Goal: Task Accomplishment & Management: Complete application form

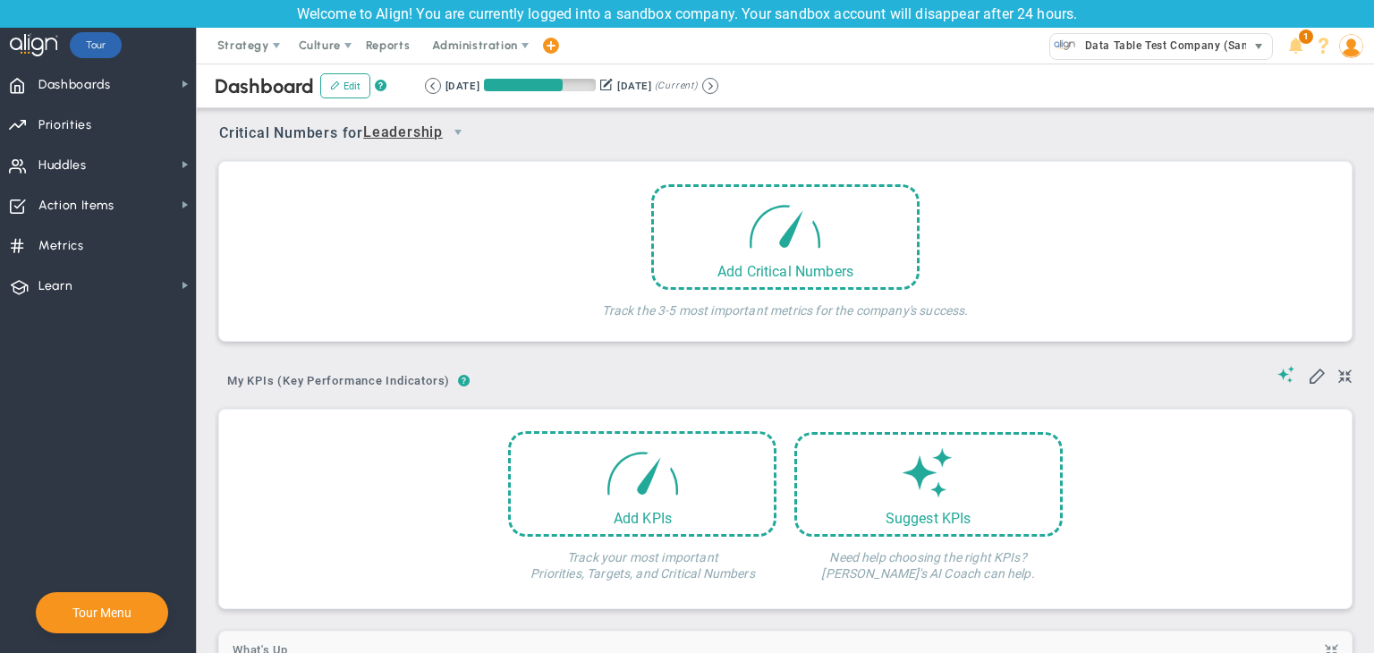
click at [1234, 44] on span "Data Table Test Company (Sandbox)" at bounding box center [1177, 45] width 202 height 23
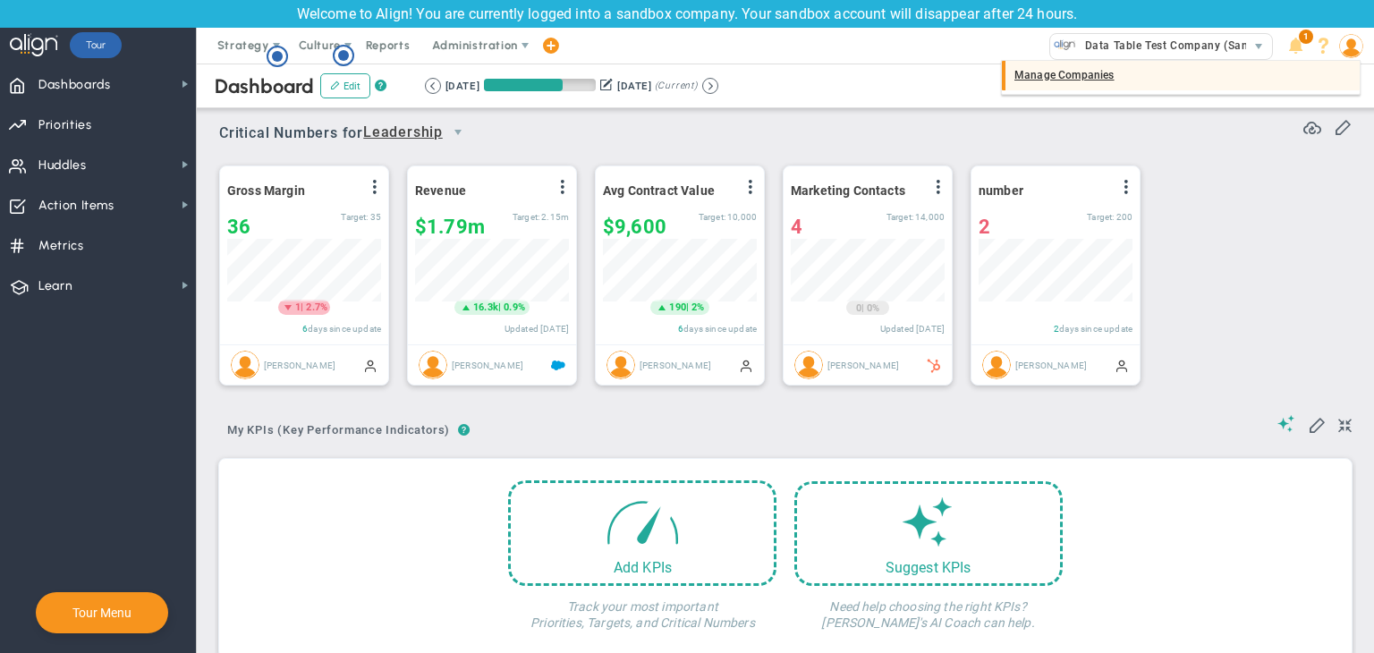
click at [1064, 81] on div "Manage Companies" at bounding box center [1181, 76] width 358 height 30
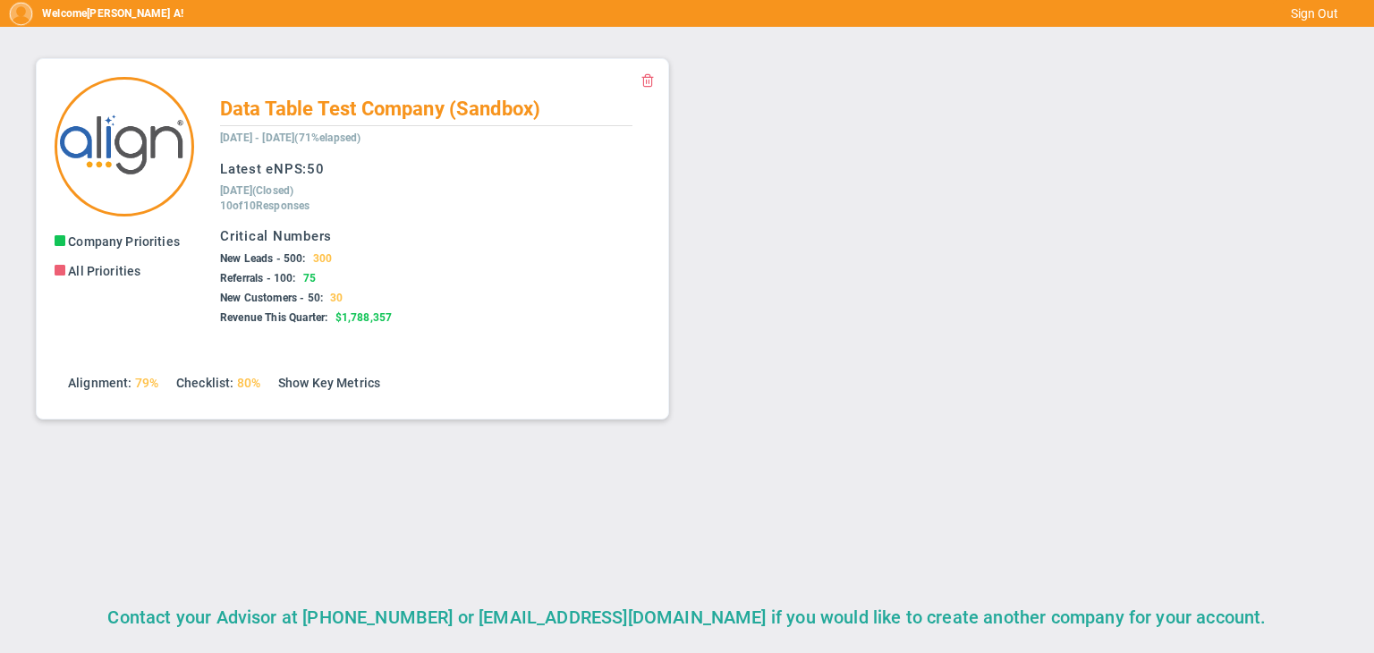
click at [984, 173] on div "Accept Invite Accept Viewer Invite Company Priorities Company Objectives All Pr…" at bounding box center [687, 238] width 1338 height 397
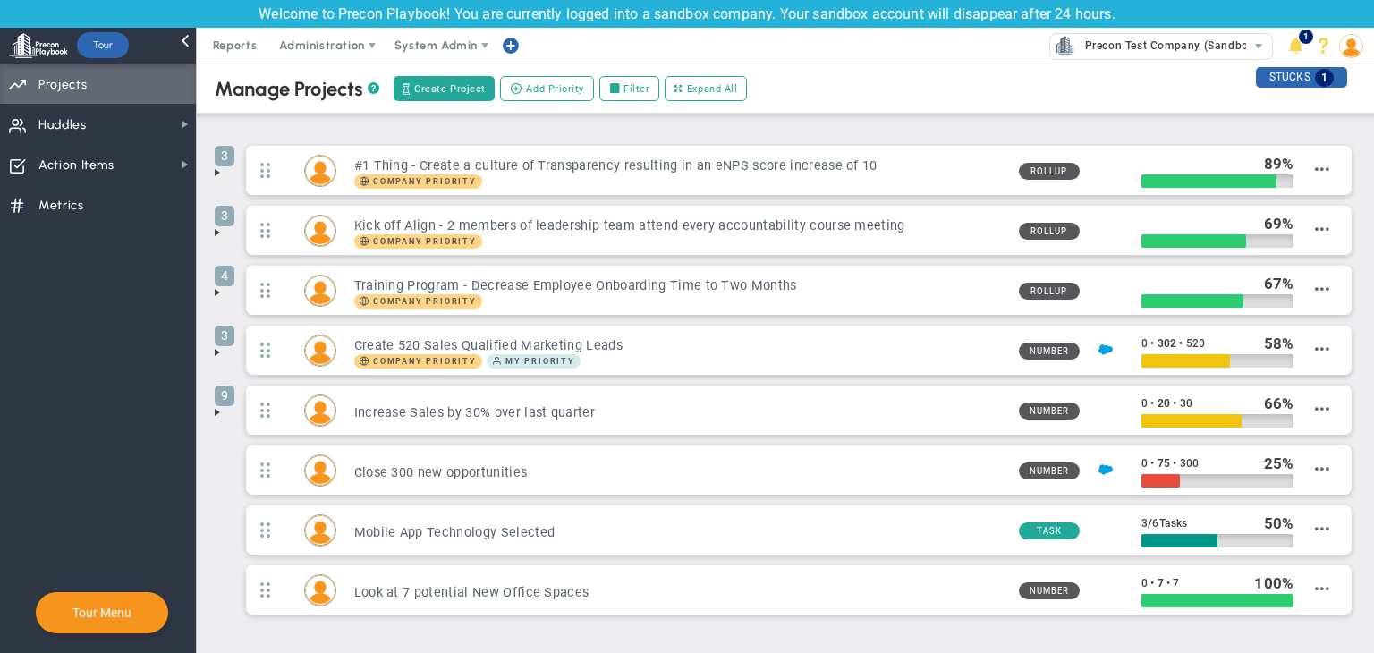
scroll to position [72, 0]
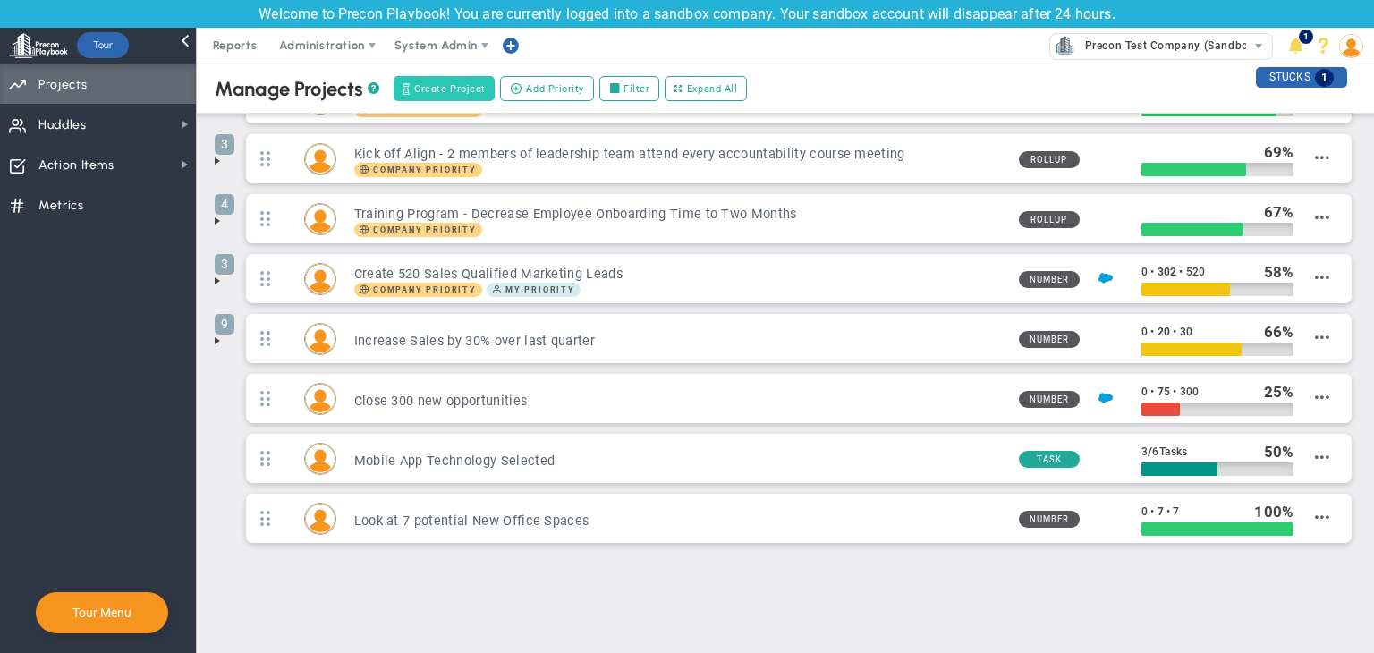
click at [465, 87] on span "Create Project" at bounding box center [450, 88] width 72 height 15
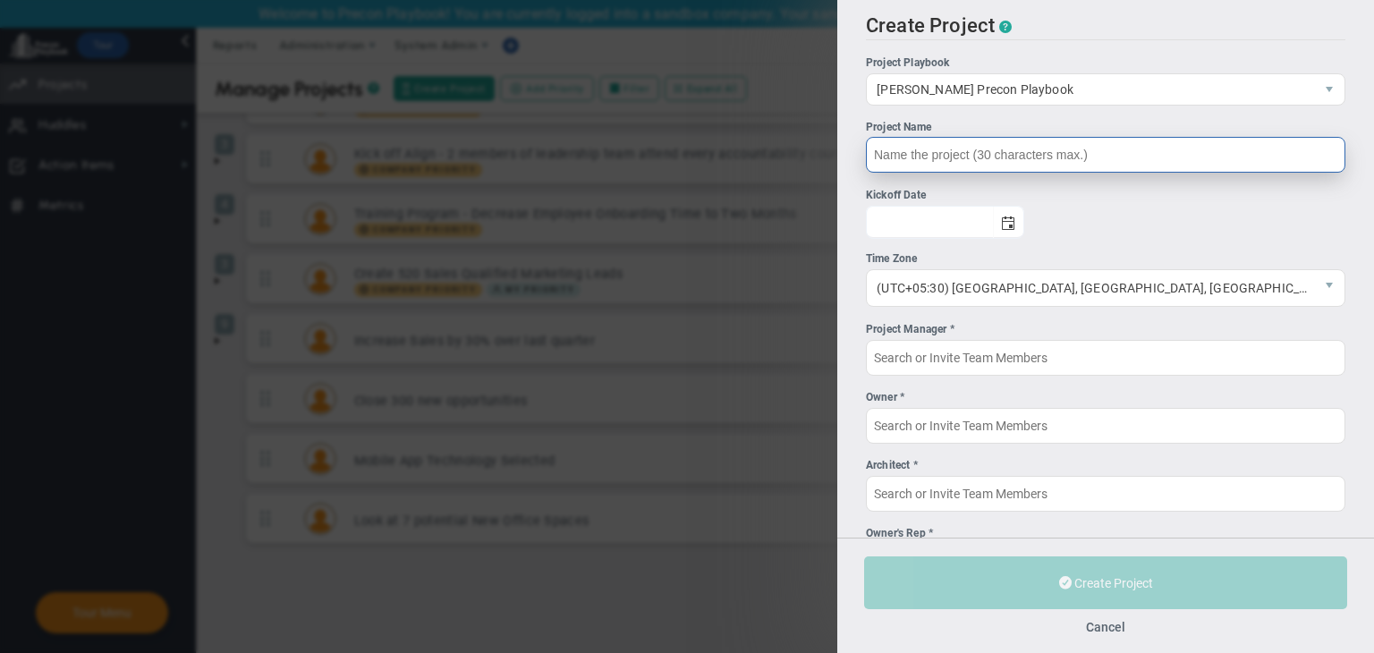
click at [1018, 157] on input "Project Name" at bounding box center [1105, 155] width 479 height 36
click at [1015, 226] on span "select" at bounding box center [1008, 223] width 14 height 14
type input "CMAR Test Project"
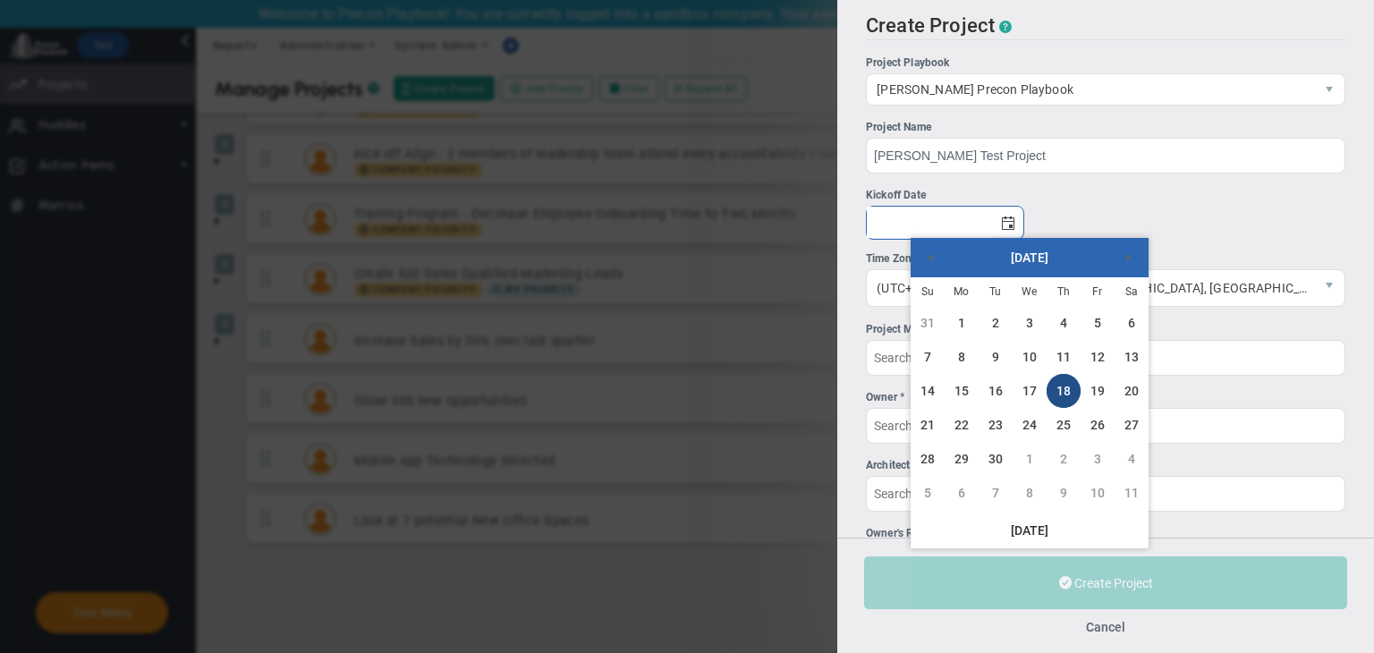
click at [1064, 387] on link "18" at bounding box center [1064, 391] width 34 height 34
type input "9/18/2025"
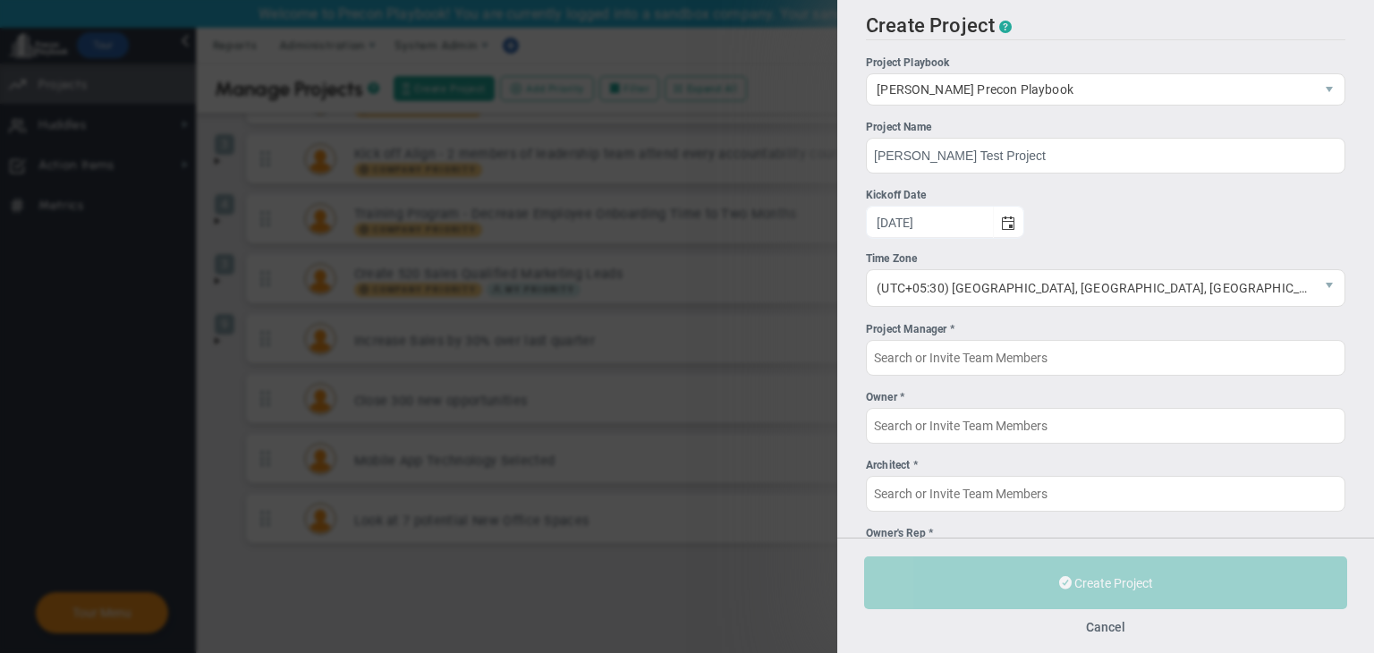
click at [966, 337] on div "Project Manager *" at bounding box center [1105, 329] width 479 height 17
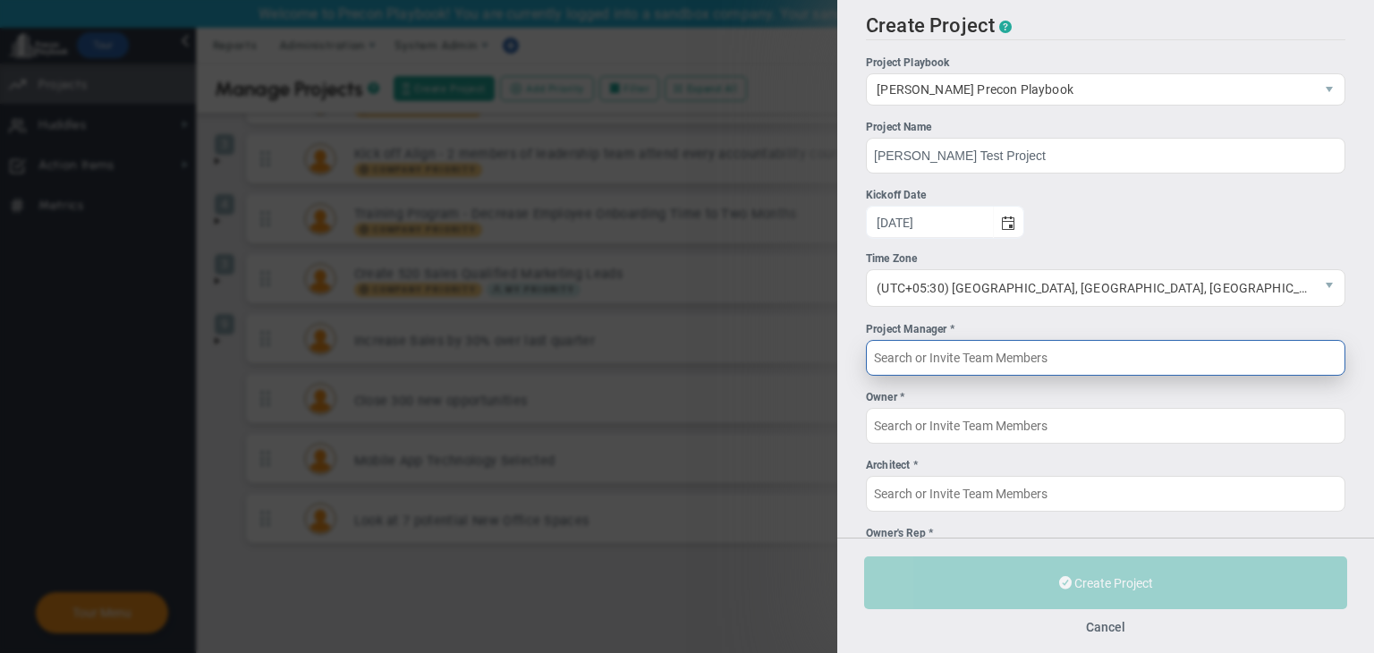
click at [966, 340] on input "Project Manager *" at bounding box center [1105, 358] width 479 height 36
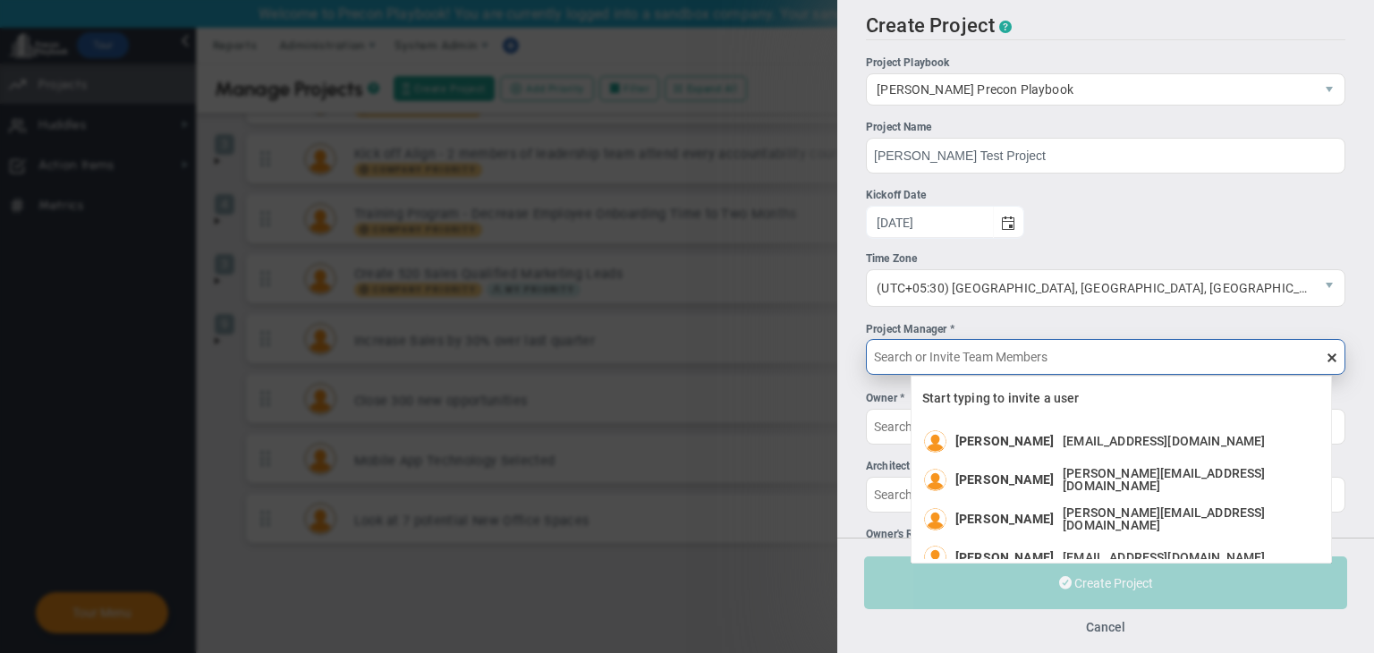
click at [954, 352] on input "Project Manager *" at bounding box center [1105, 357] width 479 height 36
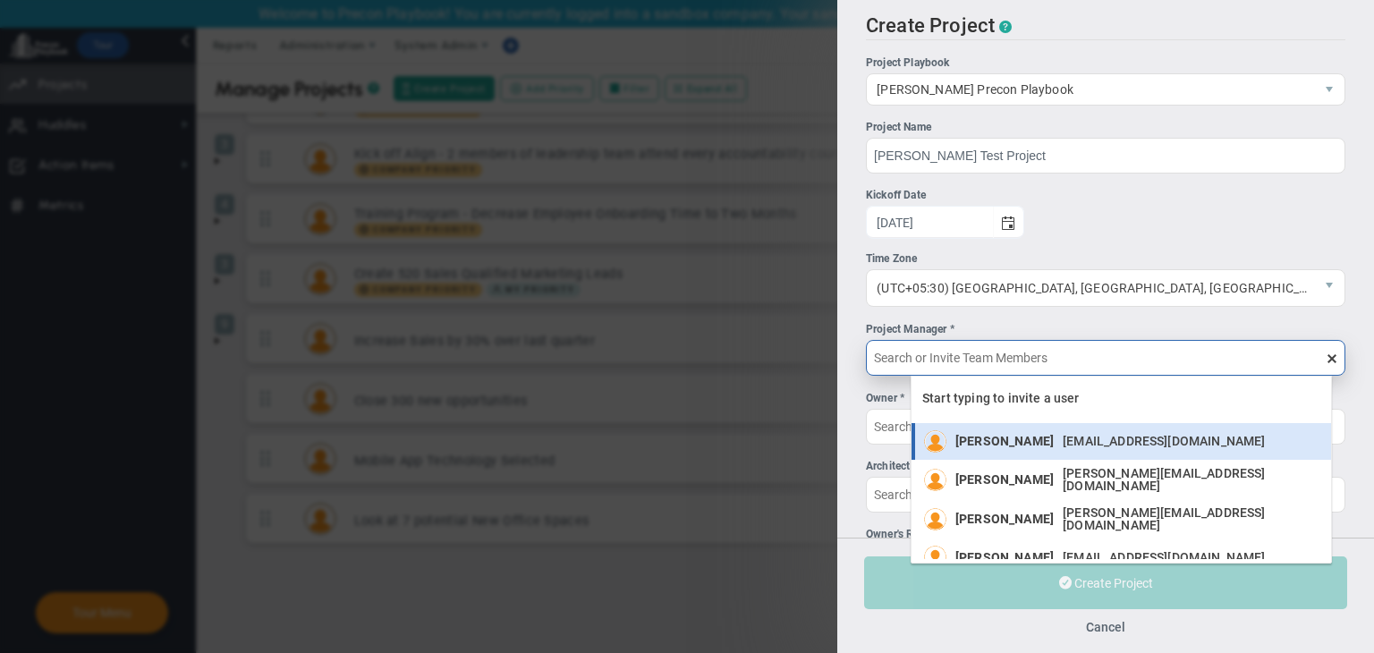
click at [995, 441] on span "[PERSON_NAME]" at bounding box center [1004, 441] width 98 height 13
type input "[PERSON_NAME]"
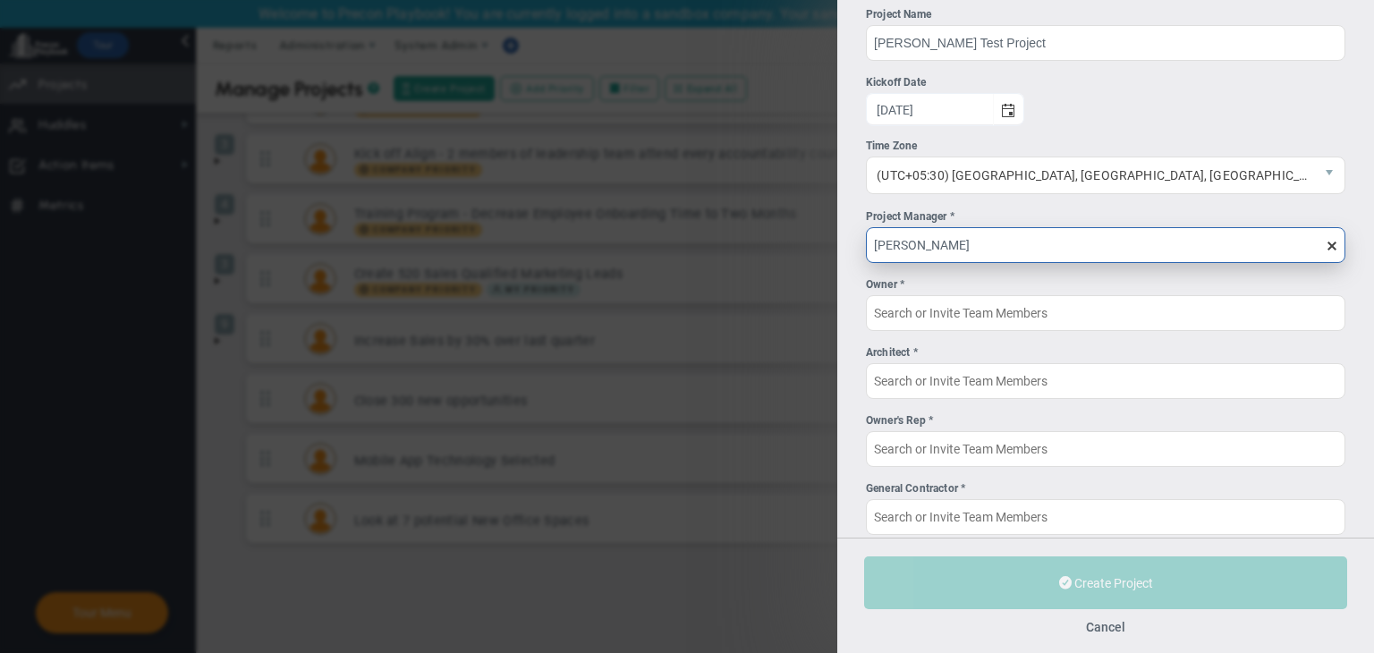
scroll to position [121, 0]
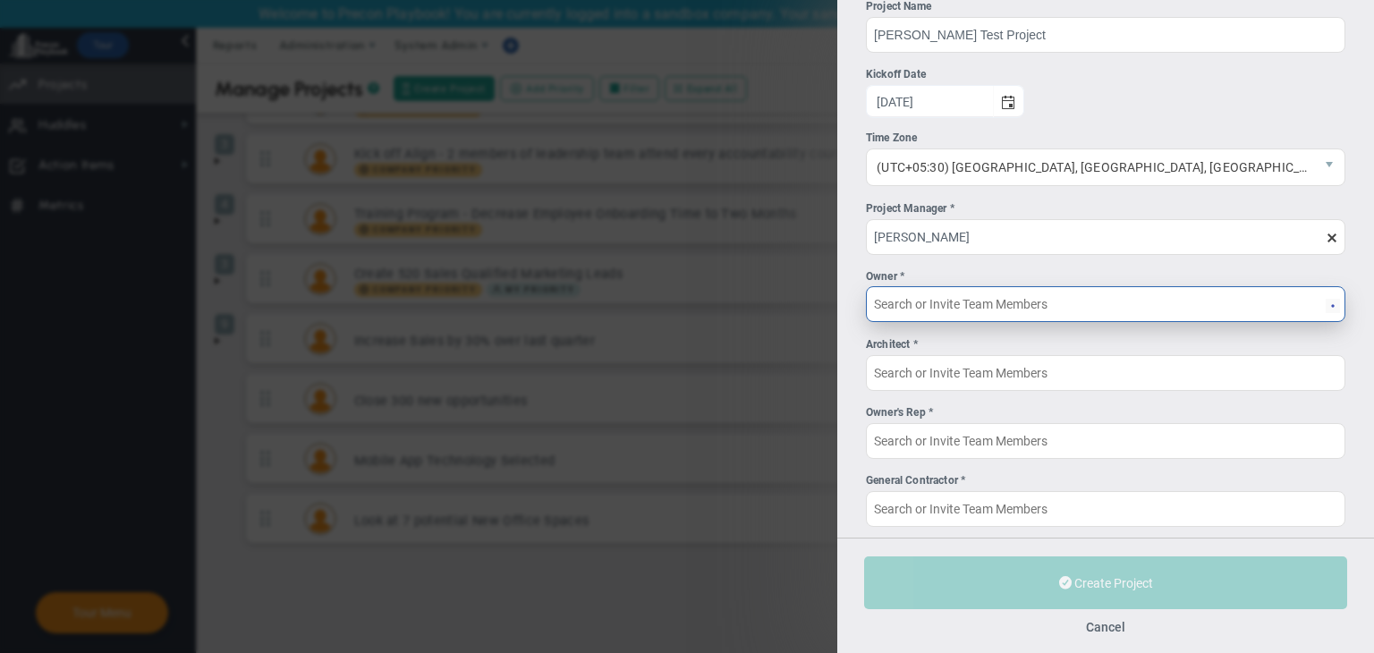
click at [991, 292] on input "Owner *" at bounding box center [1105, 304] width 479 height 36
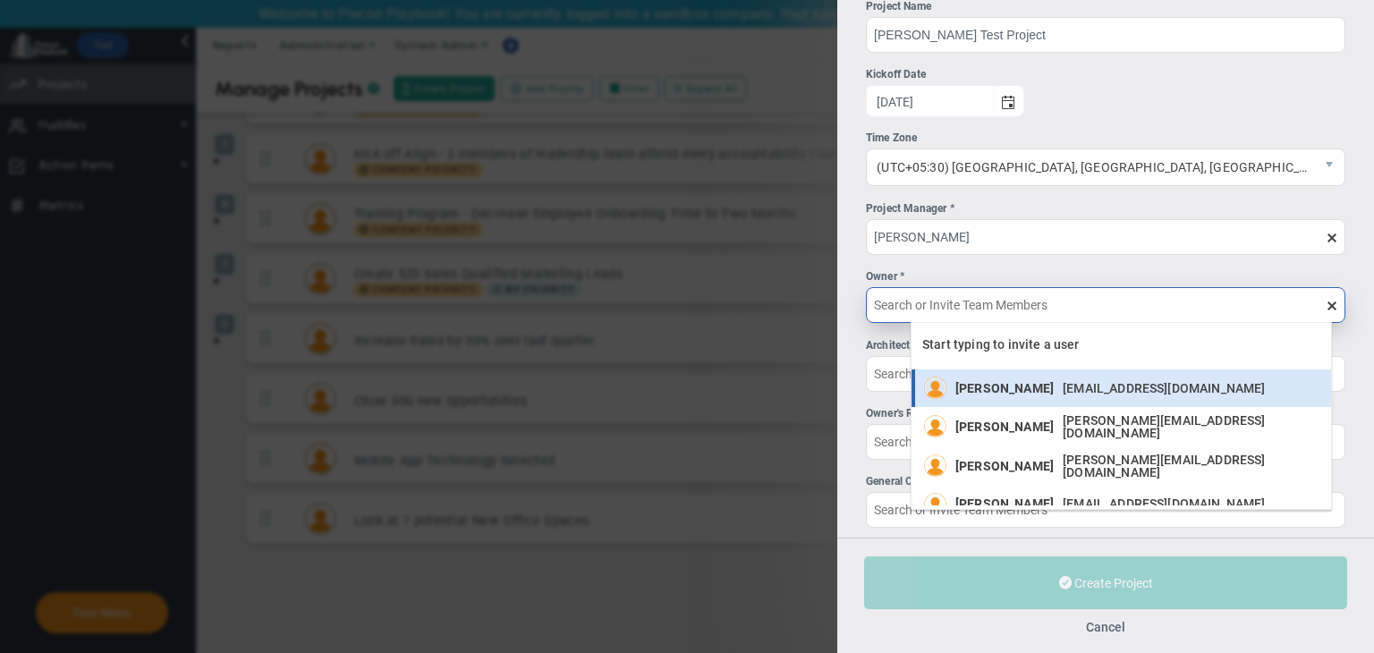
click at [983, 384] on span "[PERSON_NAME]" at bounding box center [1004, 388] width 98 height 13
type input "[PERSON_NAME]"
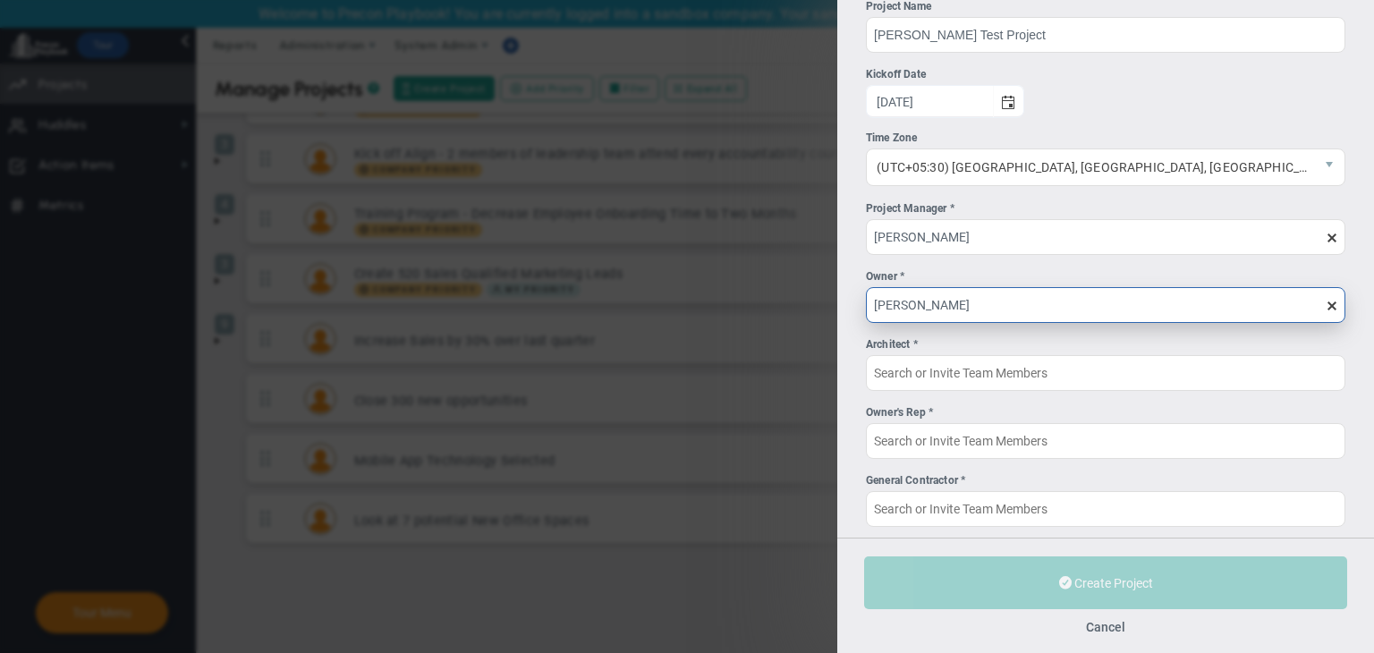
scroll to position [140, 0]
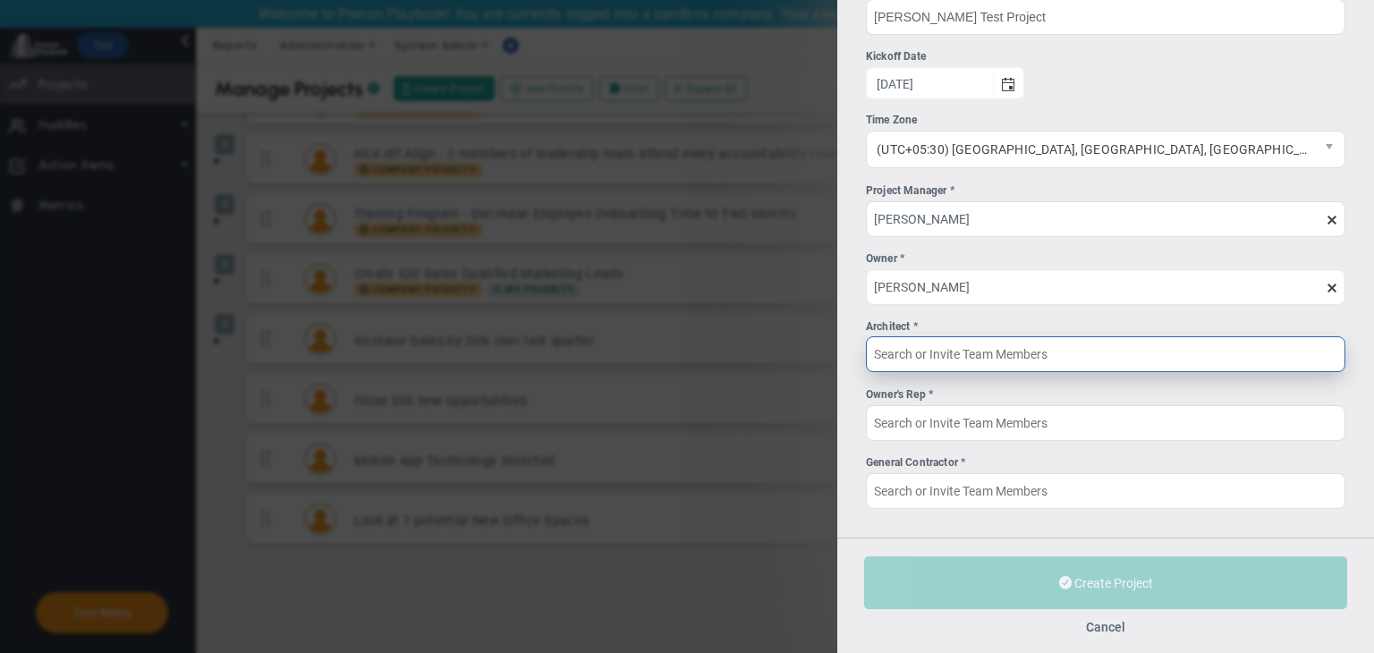
click at [978, 362] on input "Architect *" at bounding box center [1105, 354] width 479 height 36
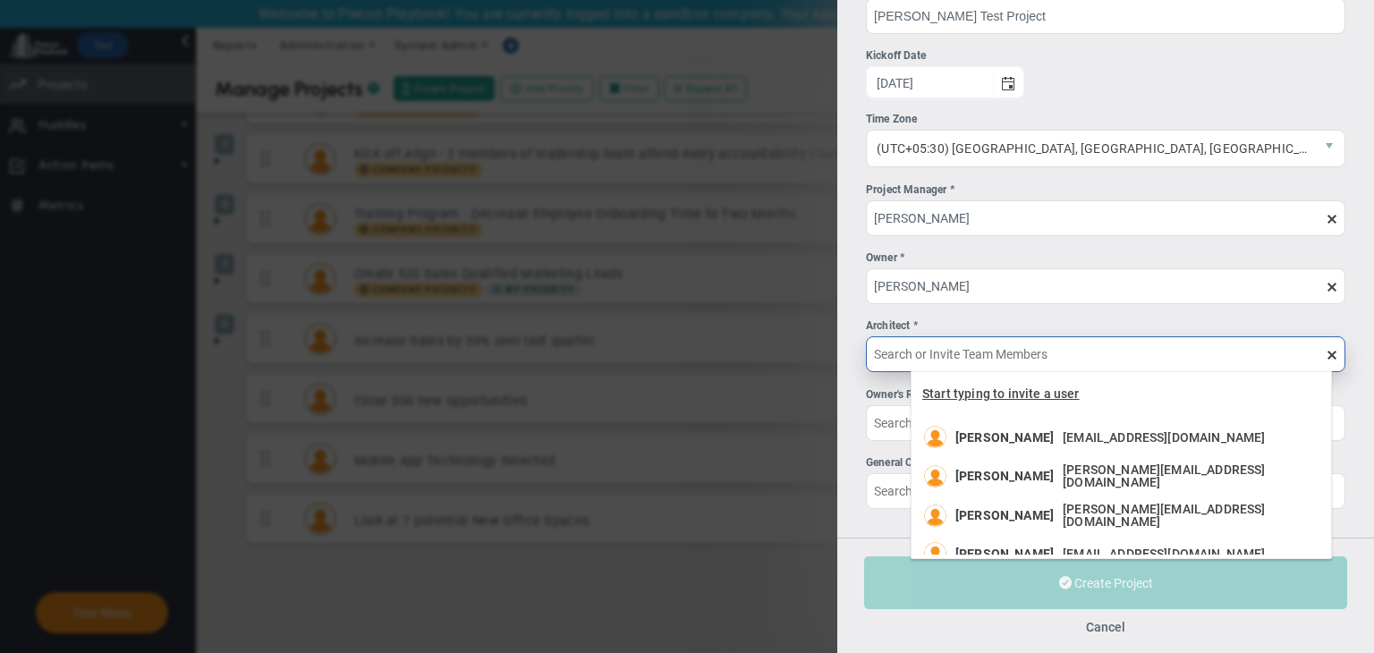
click at [978, 393] on span "Start typing to invite a user" at bounding box center [1000, 393] width 157 height 14
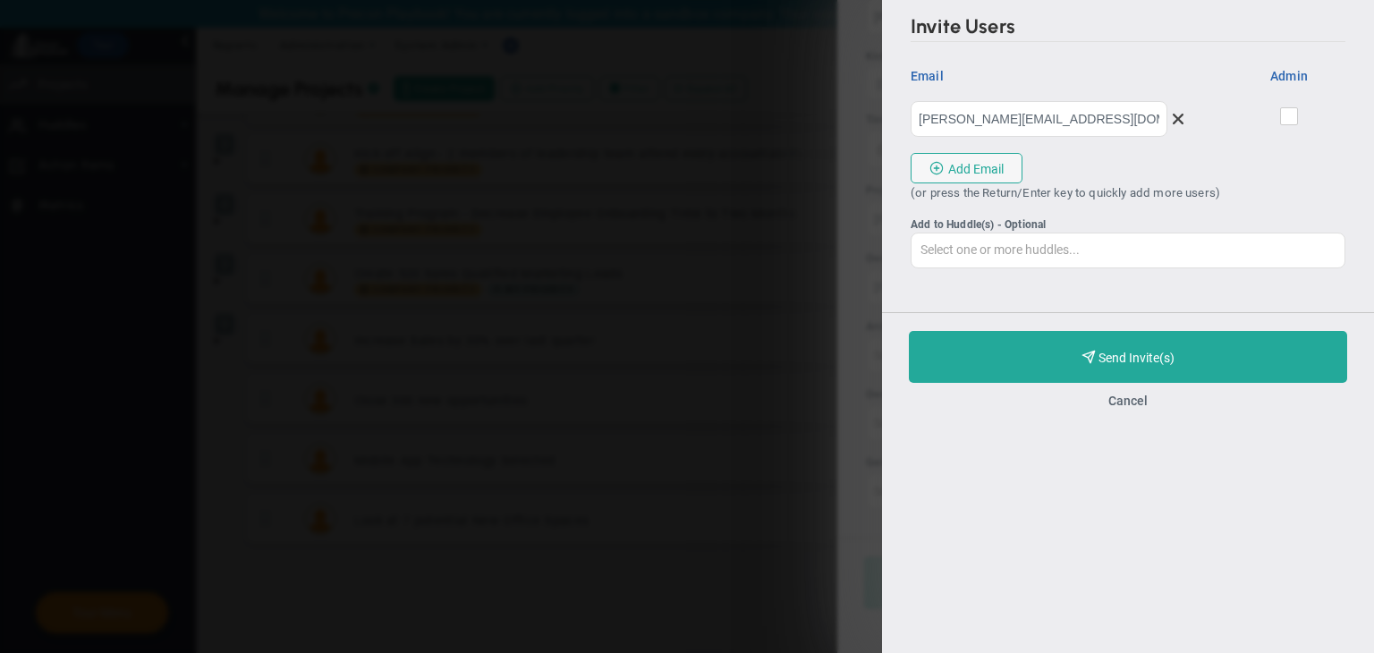
type input "chandrika@mindlinksinc.com"
click at [1288, 119] on input "checkbox" at bounding box center [1291, 120] width 12 height 18
checkbox input "true"
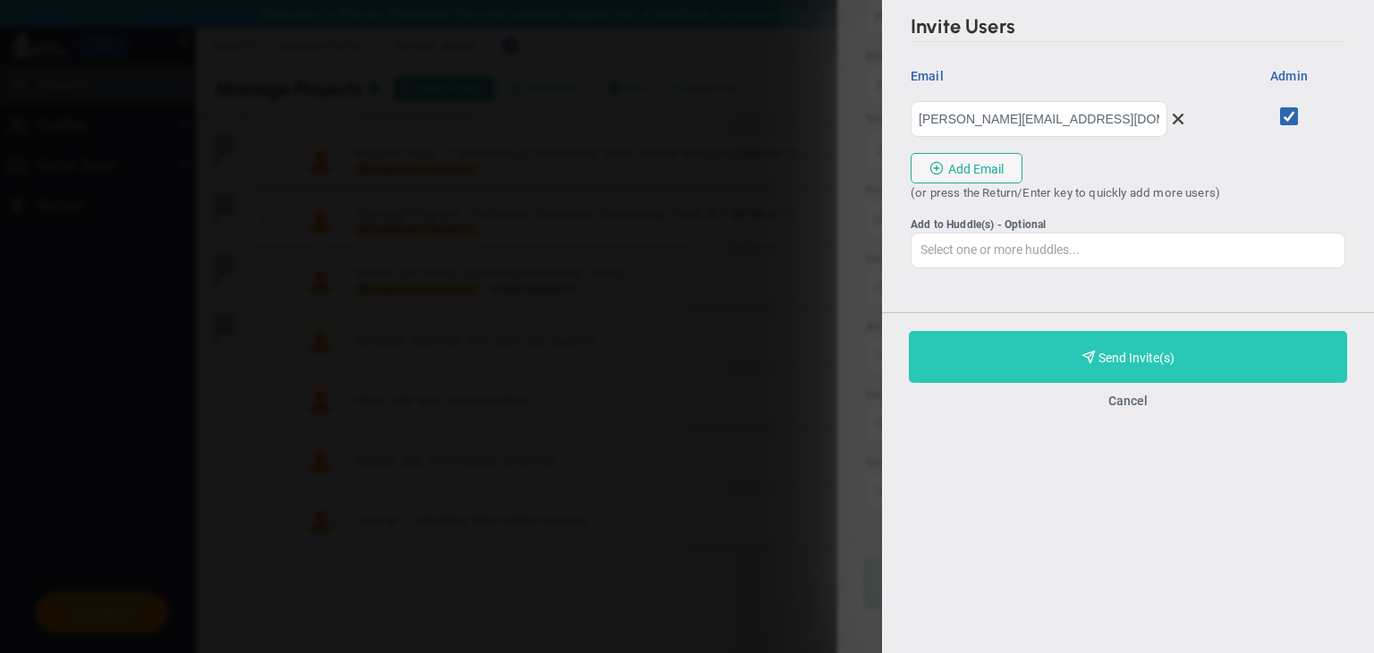
click at [1174, 357] on span "Purchase and Send Invite(s)" at bounding box center [1136, 358] width 76 height 14
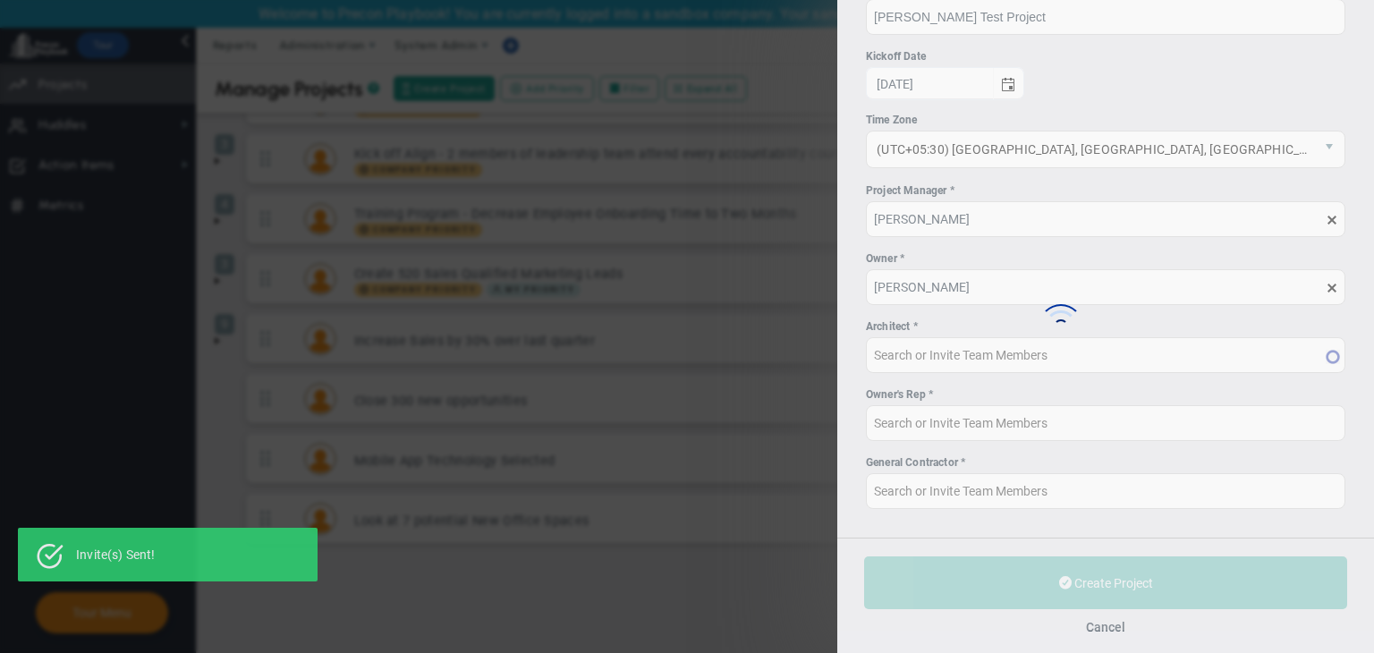
type input "Chandrika A (Invited)"
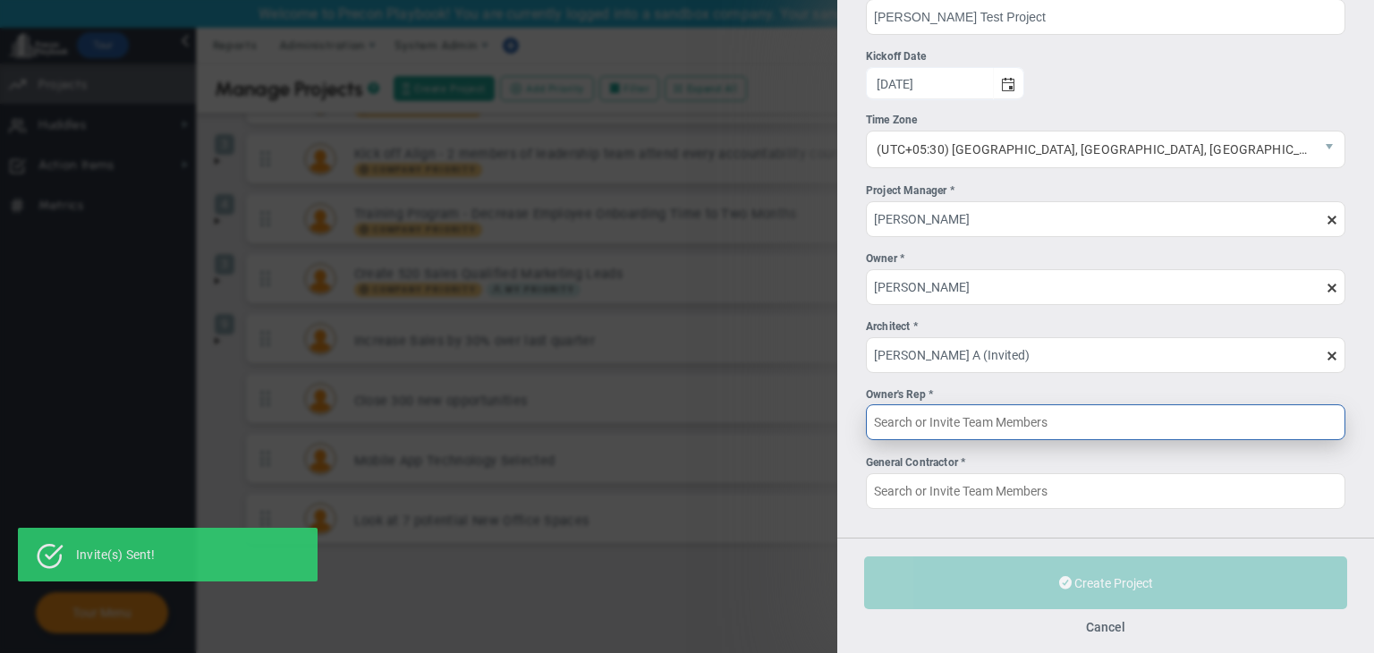
click at [1097, 410] on input "Owner's Rep *" at bounding box center [1105, 422] width 479 height 36
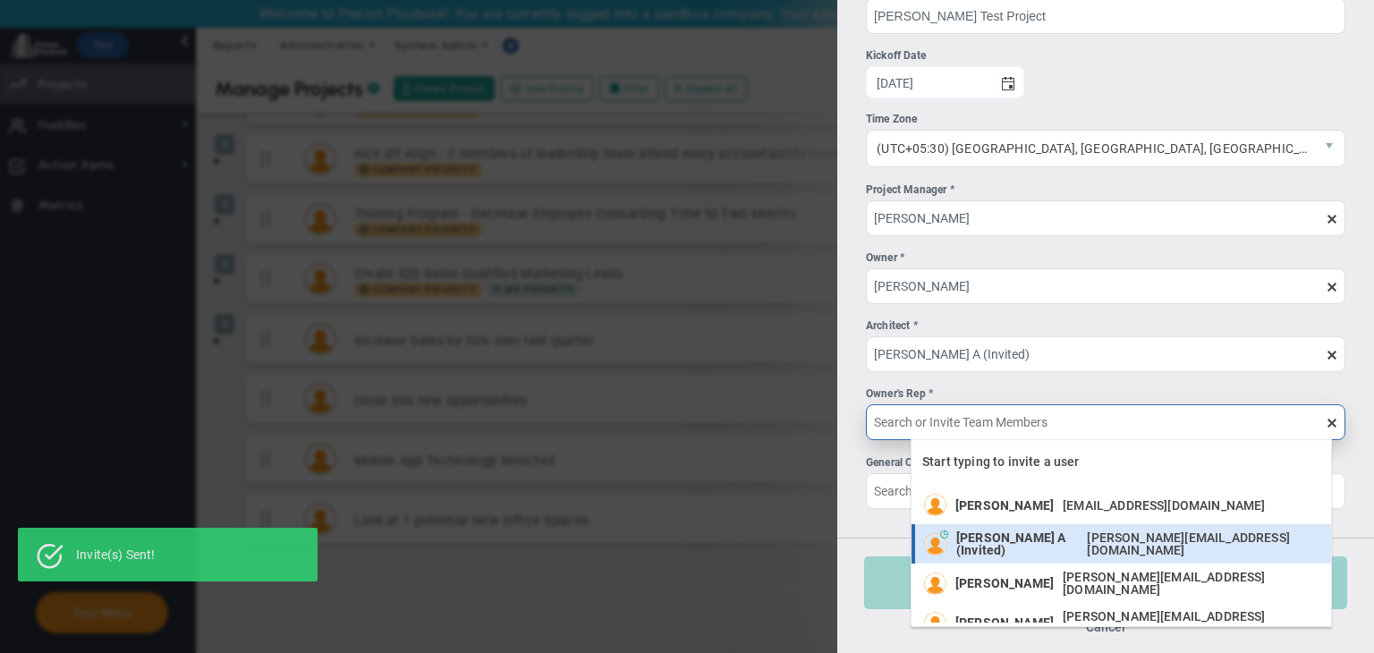
click at [1018, 533] on div "Chandrika A (Invited) chandrika@mindlinksinc.com" at bounding box center [1139, 543] width 366 height 25
type input "Chandrika A (Invited)"
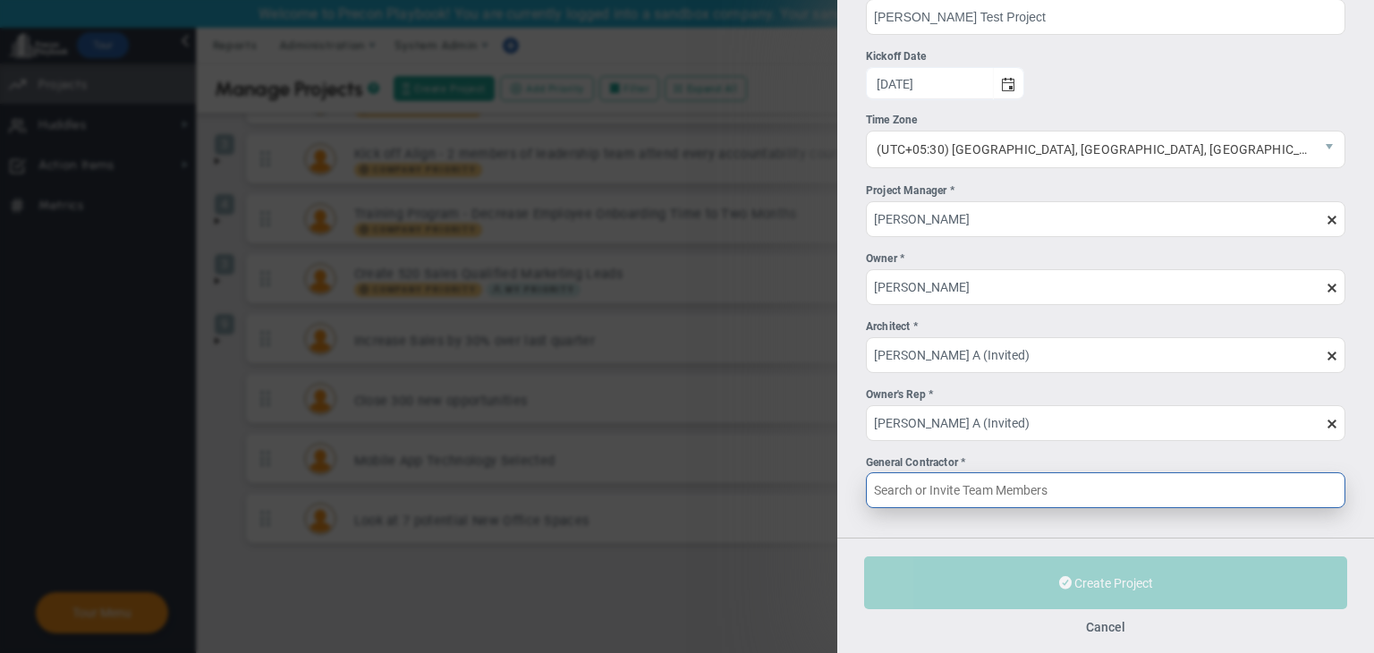
click at [996, 488] on input "General Contractor *" at bounding box center [1105, 490] width 479 height 36
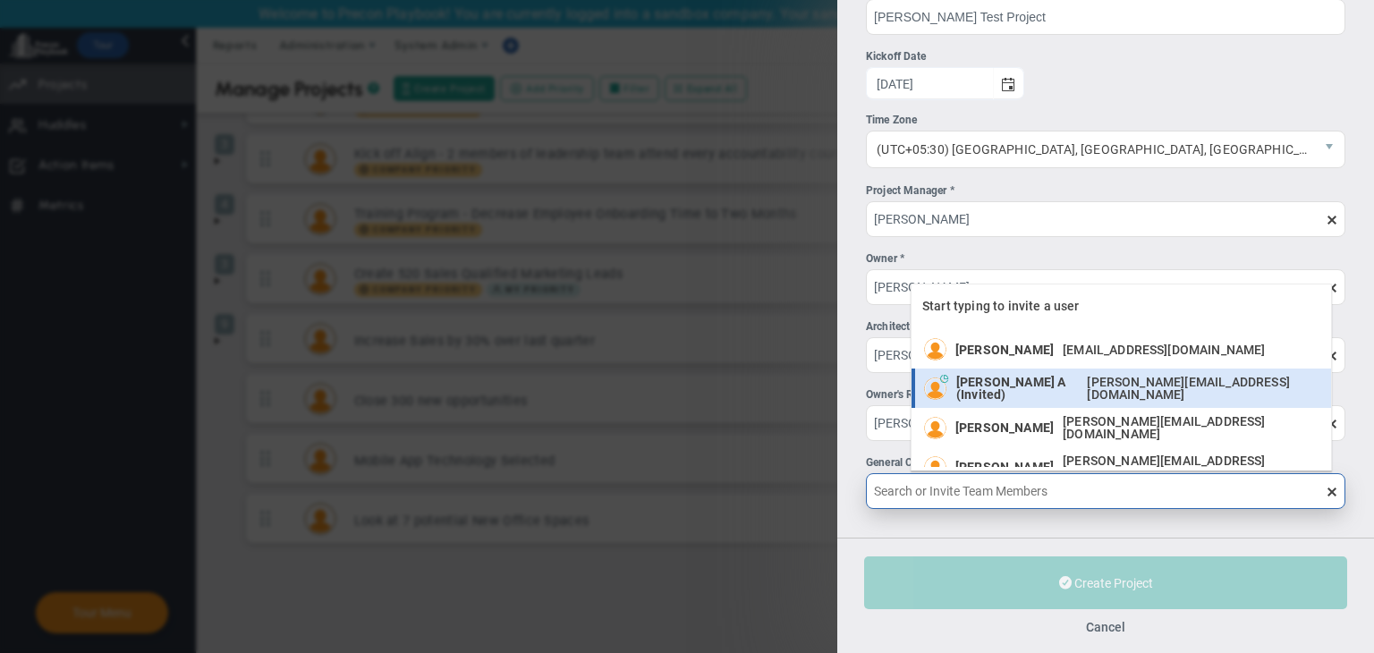
click at [1016, 384] on span "Chandrika A (Invited)" at bounding box center [1017, 388] width 122 height 25
type input "Chandrika A (Invited)"
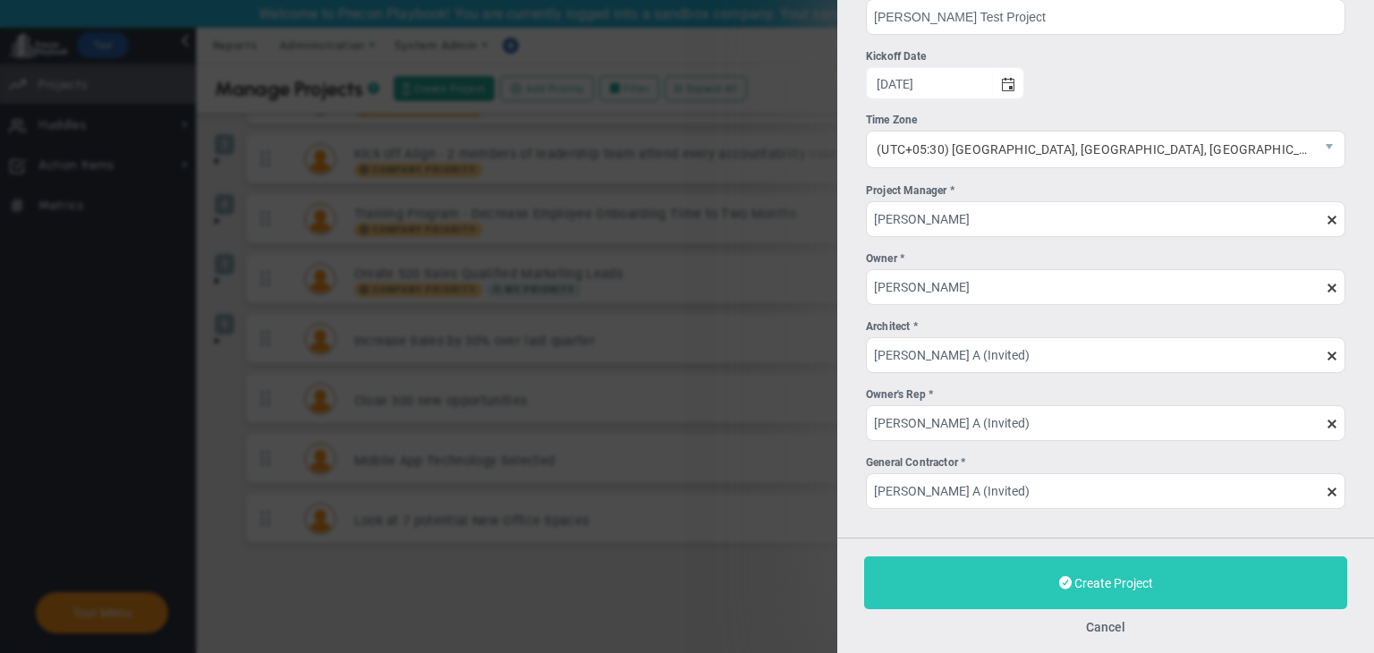
click at [1079, 572] on button "Create Project" at bounding box center [1105, 582] width 483 height 53
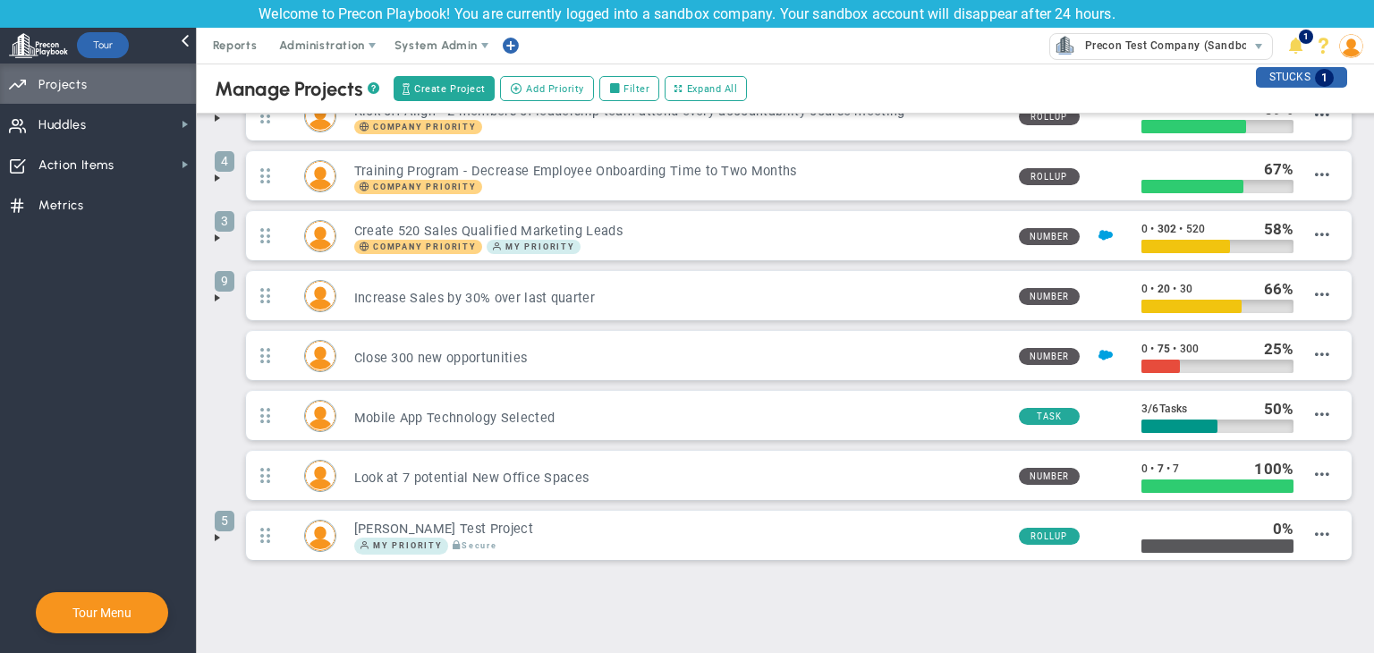
scroll to position [131, 0]
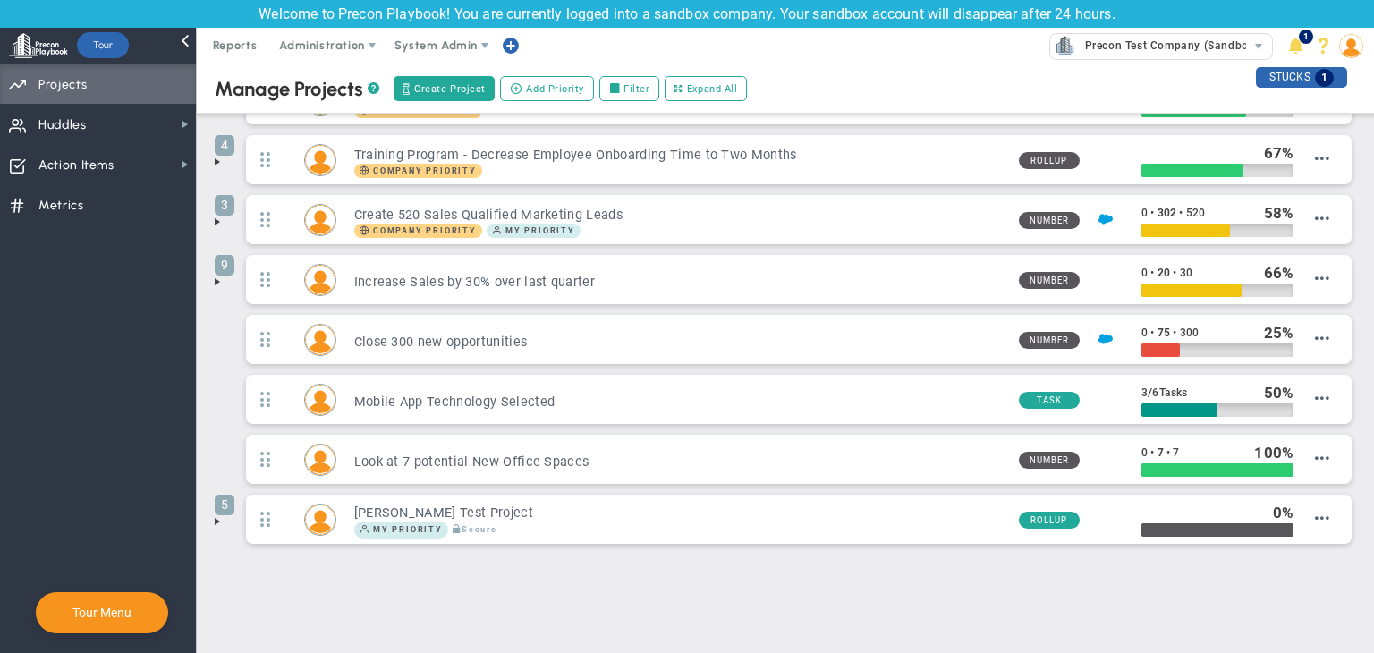
click at [216, 520] on span at bounding box center [217, 521] width 14 height 14
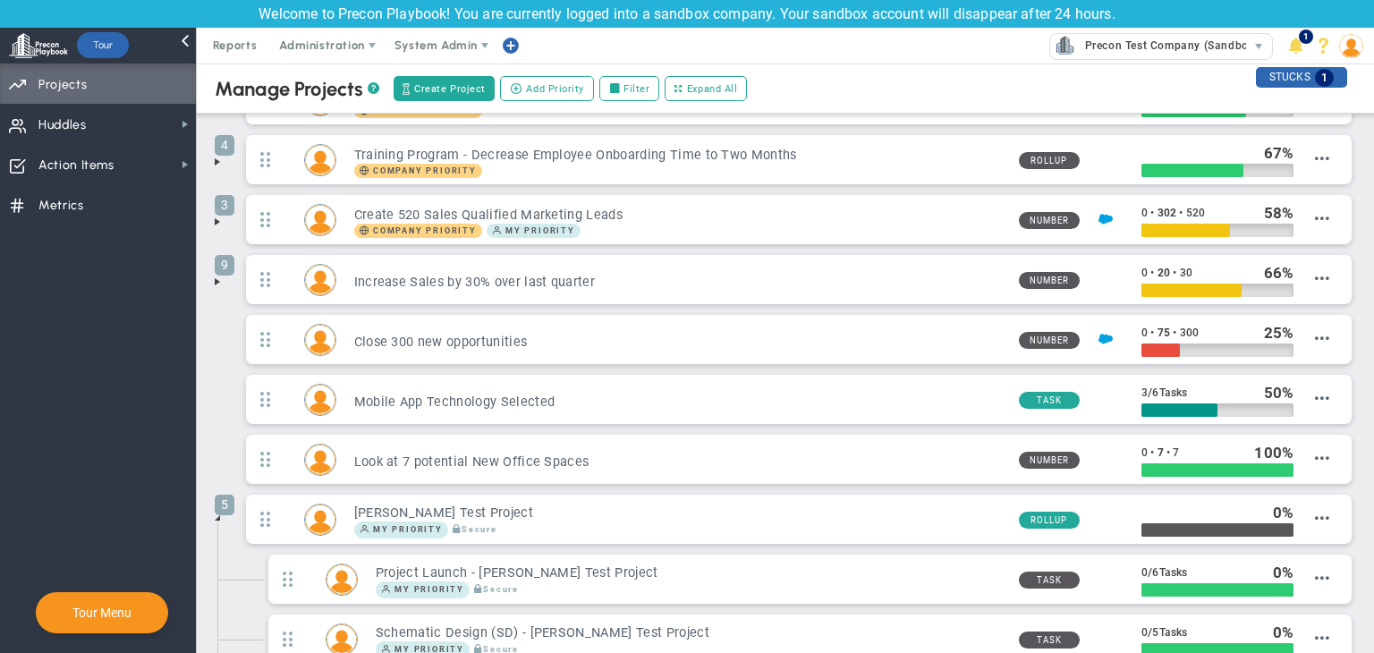
scroll to position [429, 0]
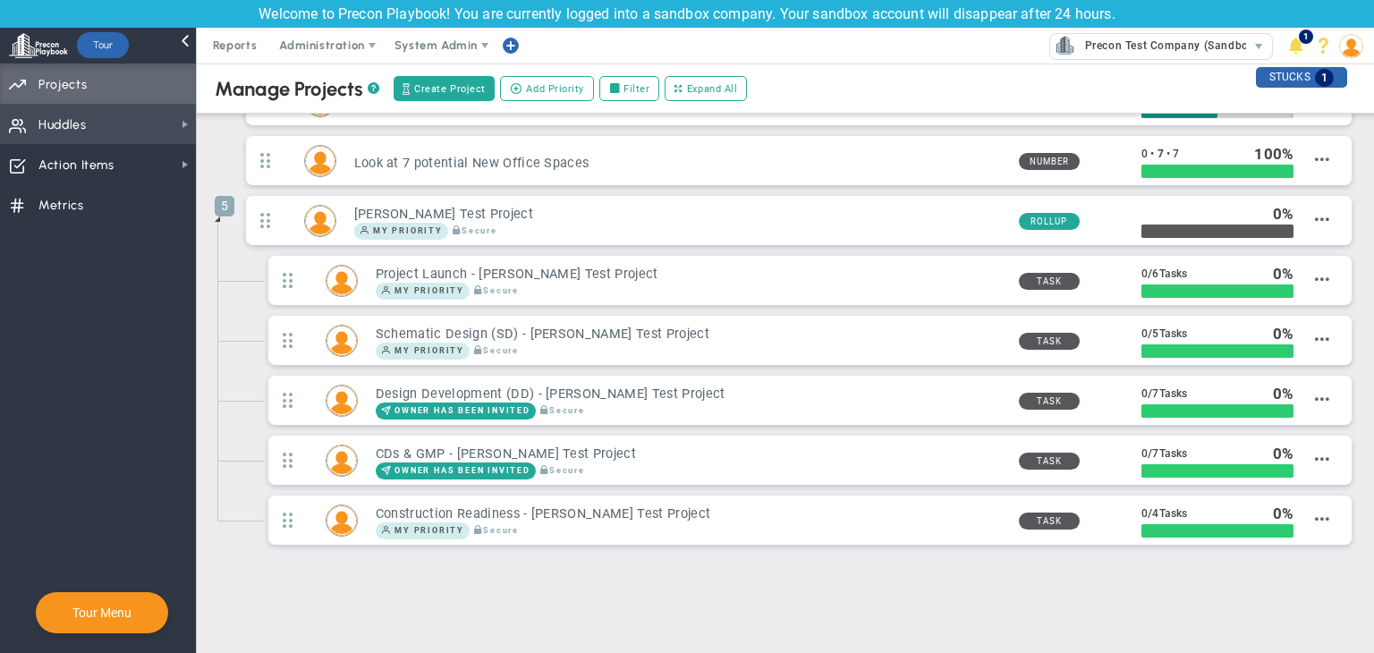
click at [180, 131] on span "Huddles Huddles" at bounding box center [98, 124] width 196 height 40
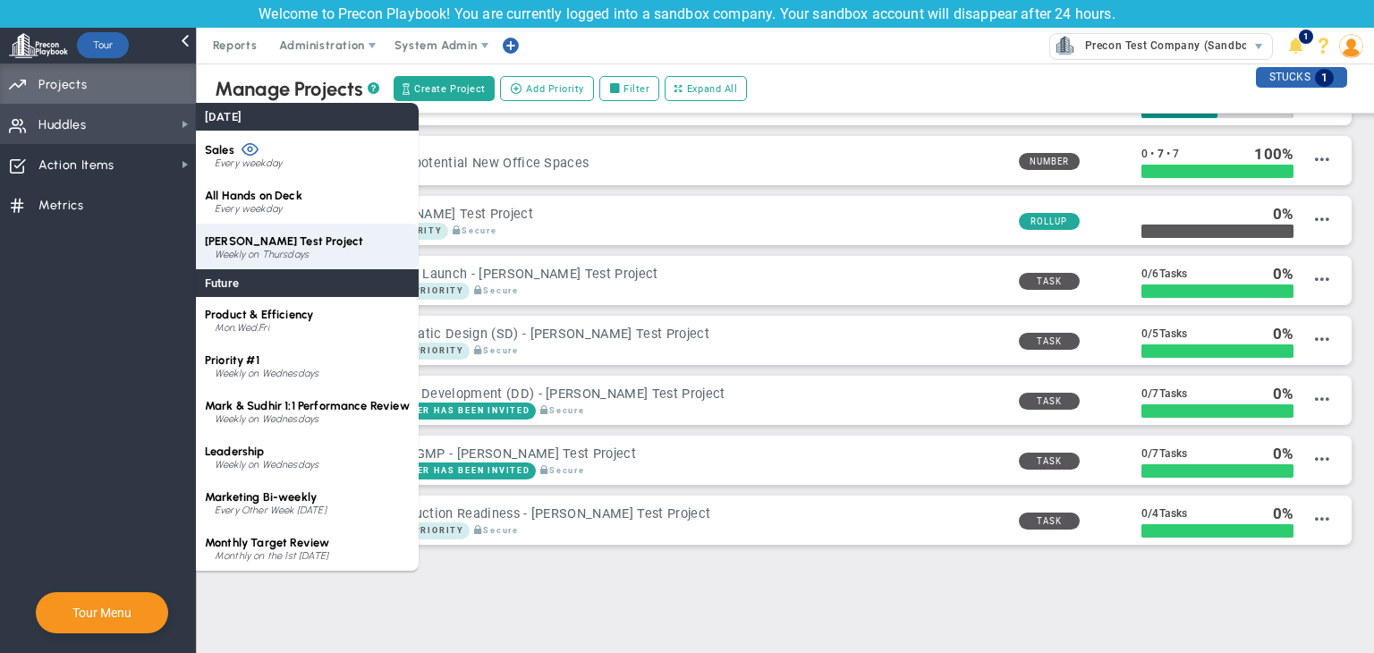
click at [242, 226] on div "CMAR Test Project Weekly on Thursdays" at bounding box center [307, 247] width 223 height 46
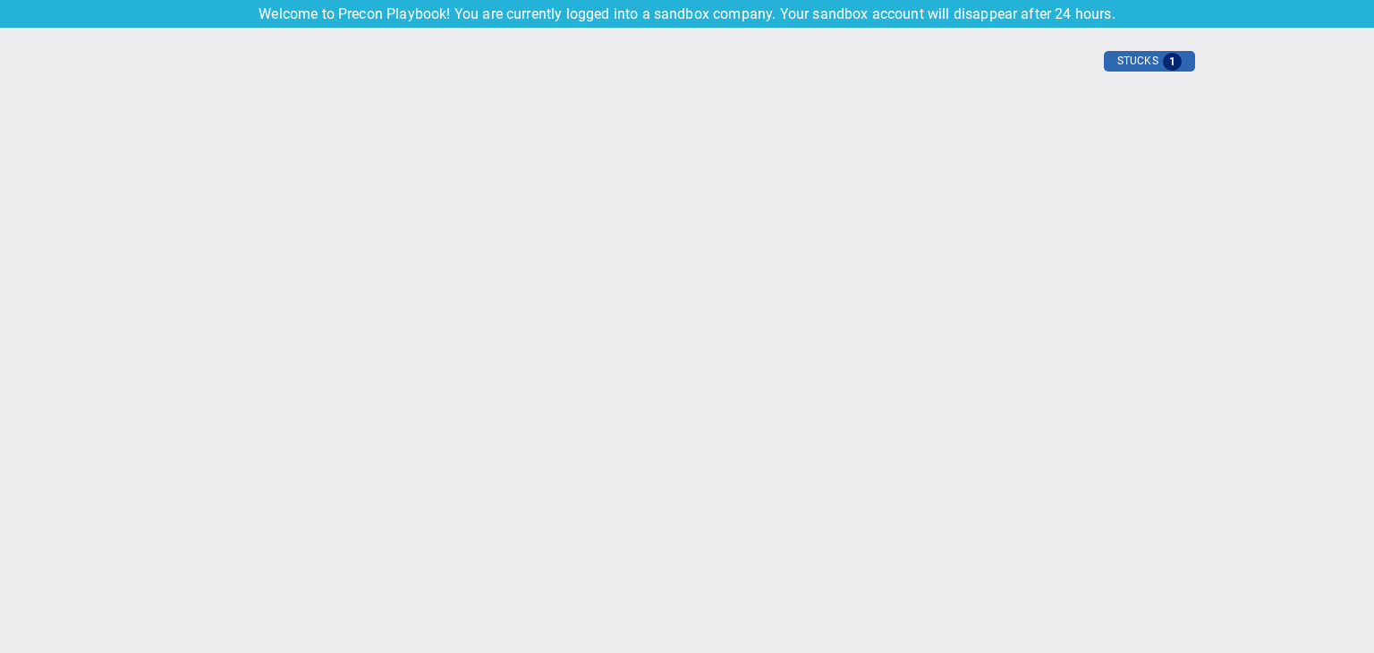
type input "Thursday, September 18, 2025"
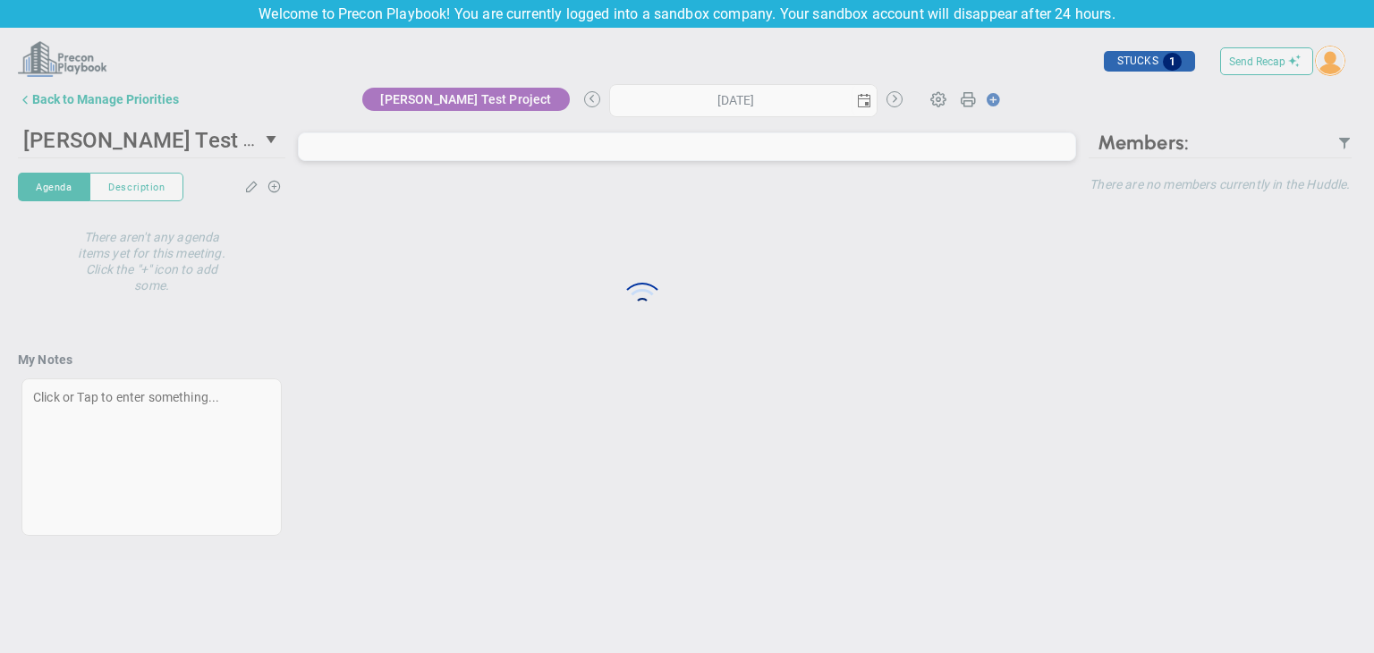
type input "Thursday, September 18, 2025"
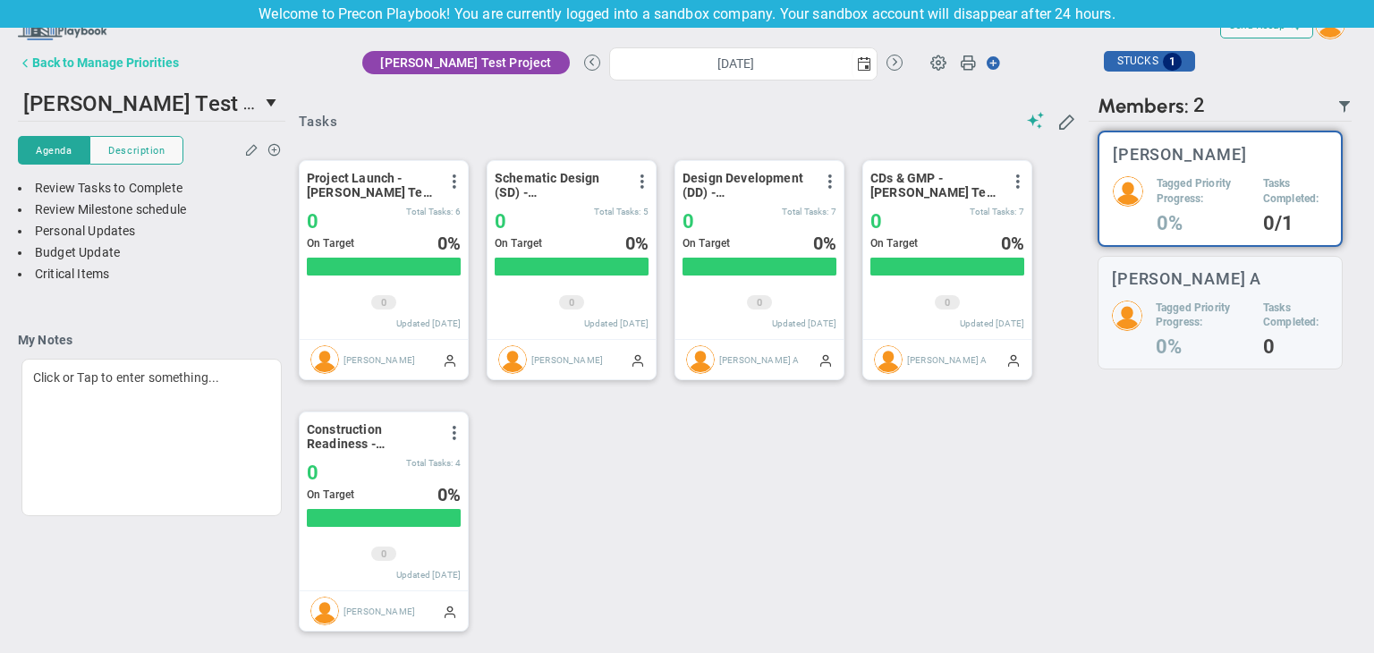
click at [96, 49] on button "Back to Manage Priorities" at bounding box center [98, 63] width 161 height 36
